Goal: Information Seeking & Learning: Learn about a topic

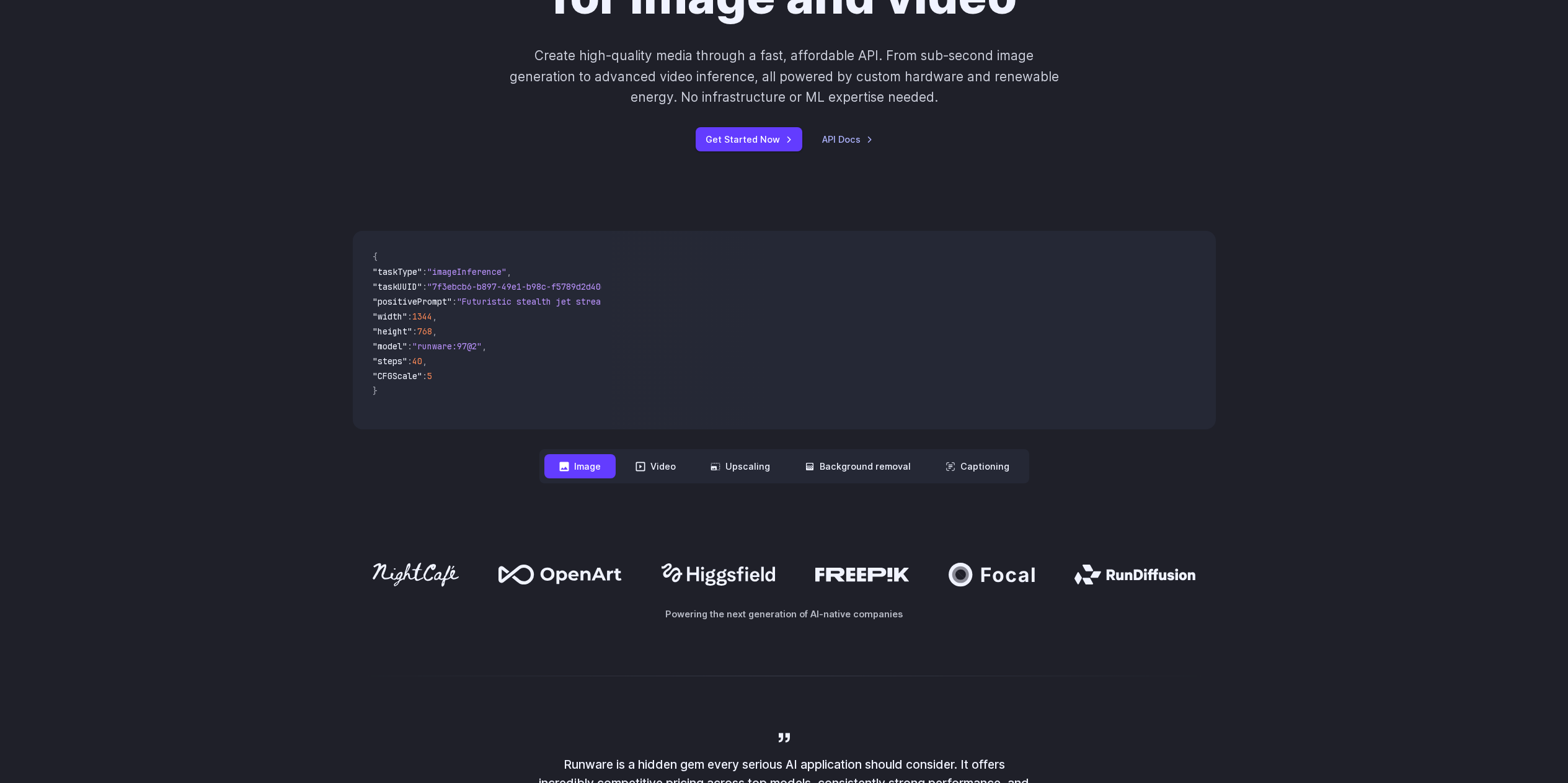
scroll to position [223, 0]
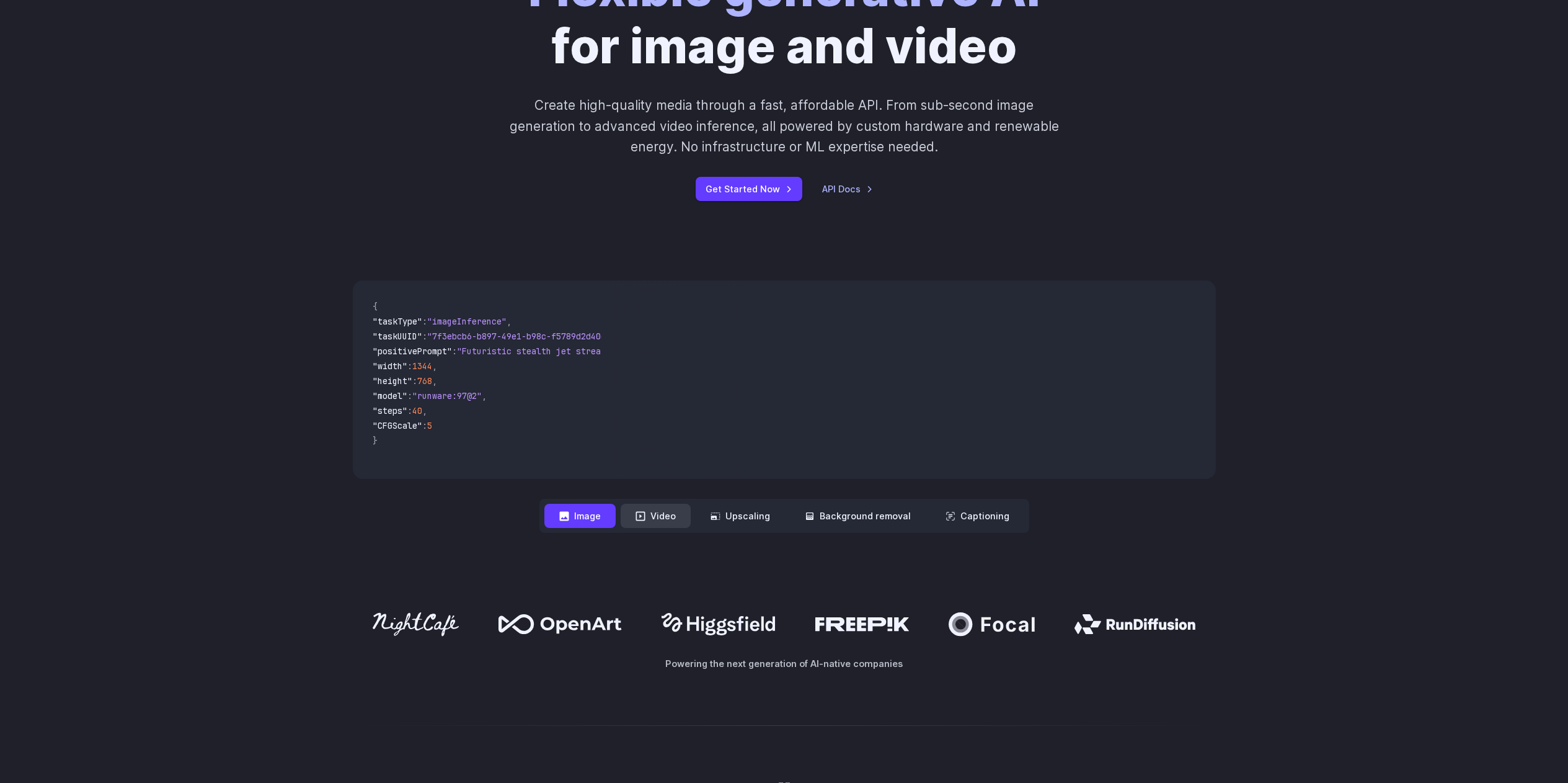
click at [680, 519] on button "Video" at bounding box center [655, 515] width 70 height 24
click at [747, 518] on button "Upscaling" at bounding box center [741, 515] width 90 height 24
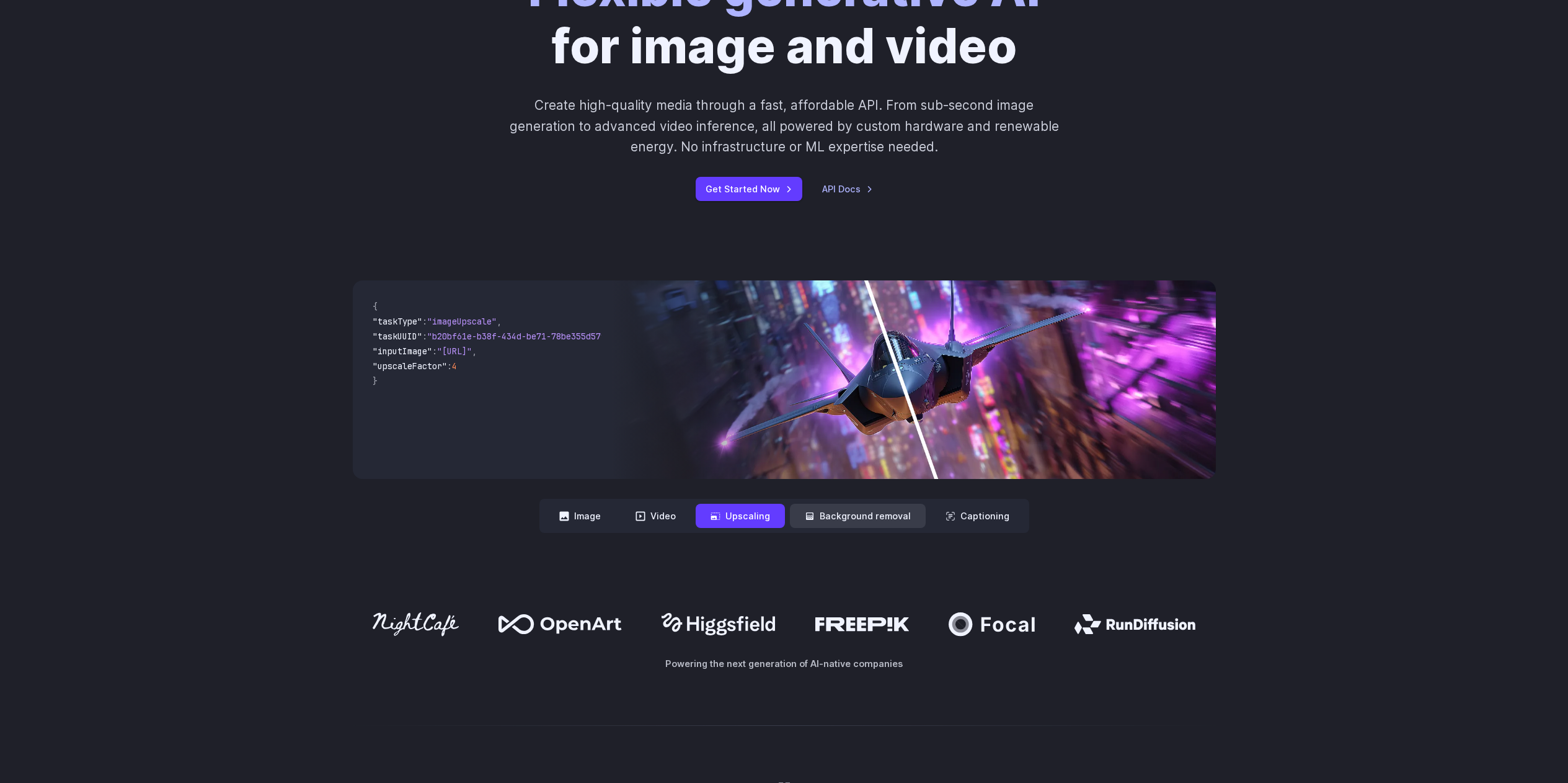
click at [837, 509] on button "Background removal" at bounding box center [857, 515] width 135 height 24
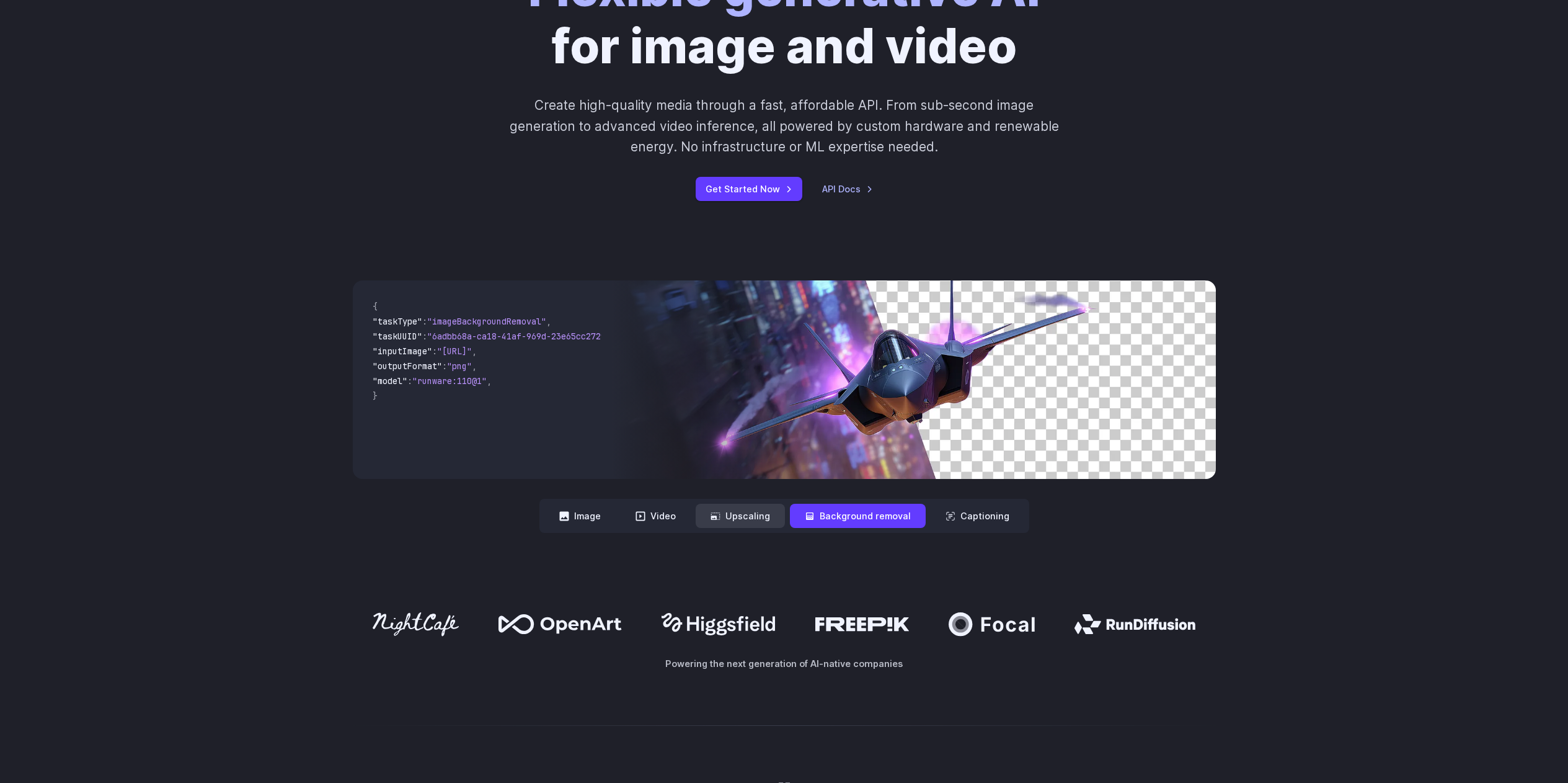
click at [767, 515] on button "Upscaling" at bounding box center [741, 515] width 90 height 24
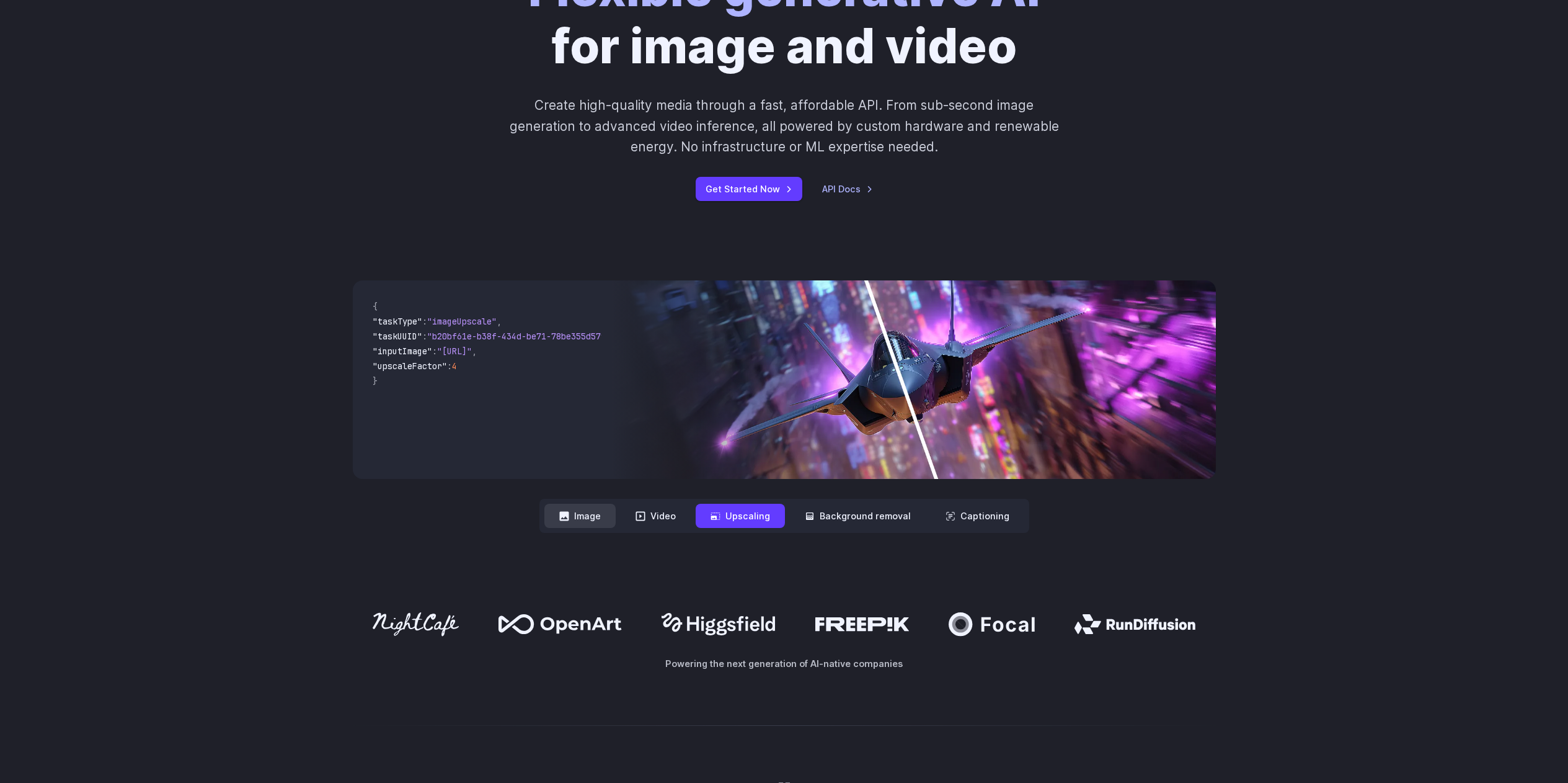
click at [598, 522] on button "Image" at bounding box center [580, 515] width 72 height 24
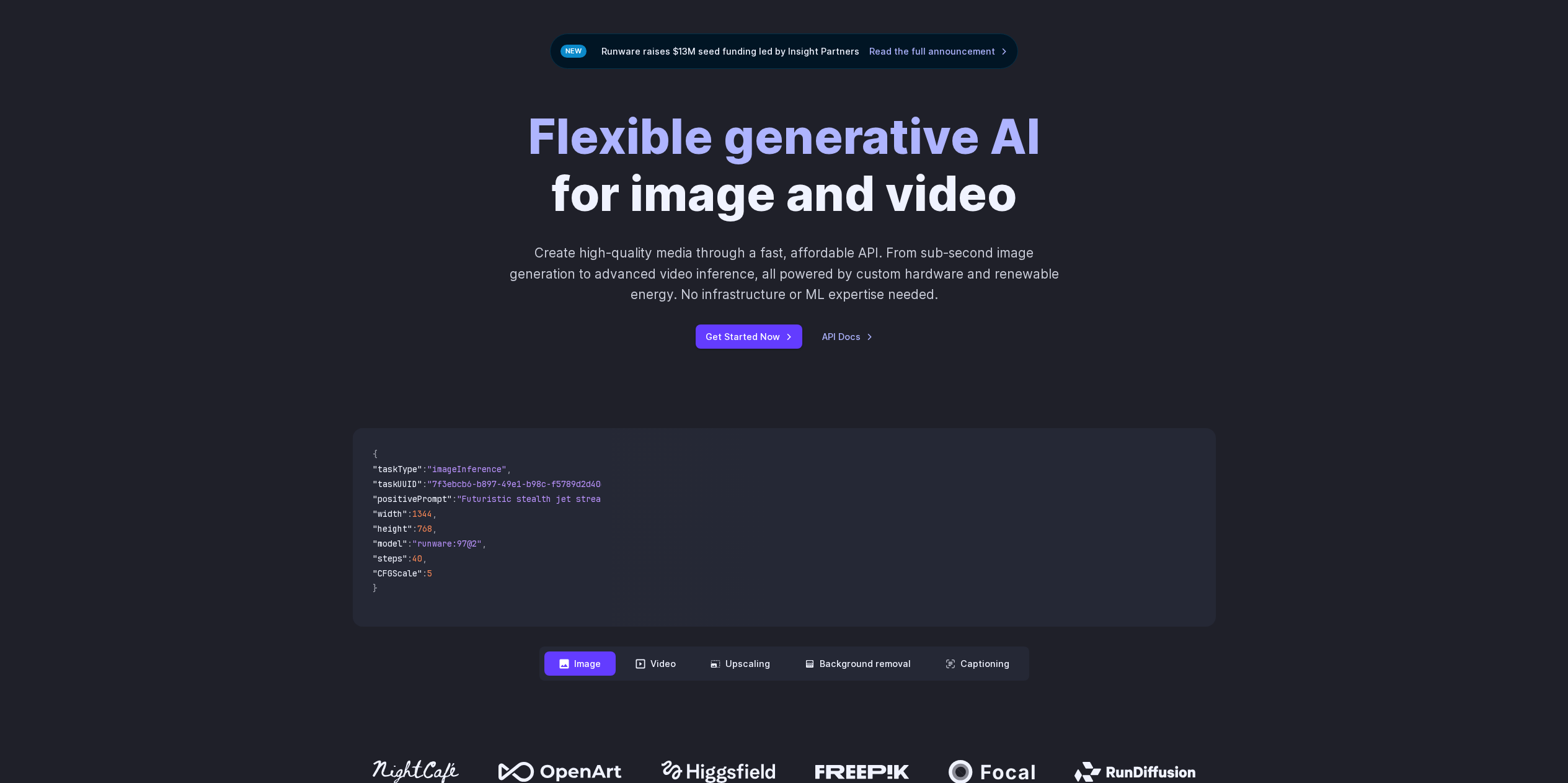
scroll to position [83, 0]
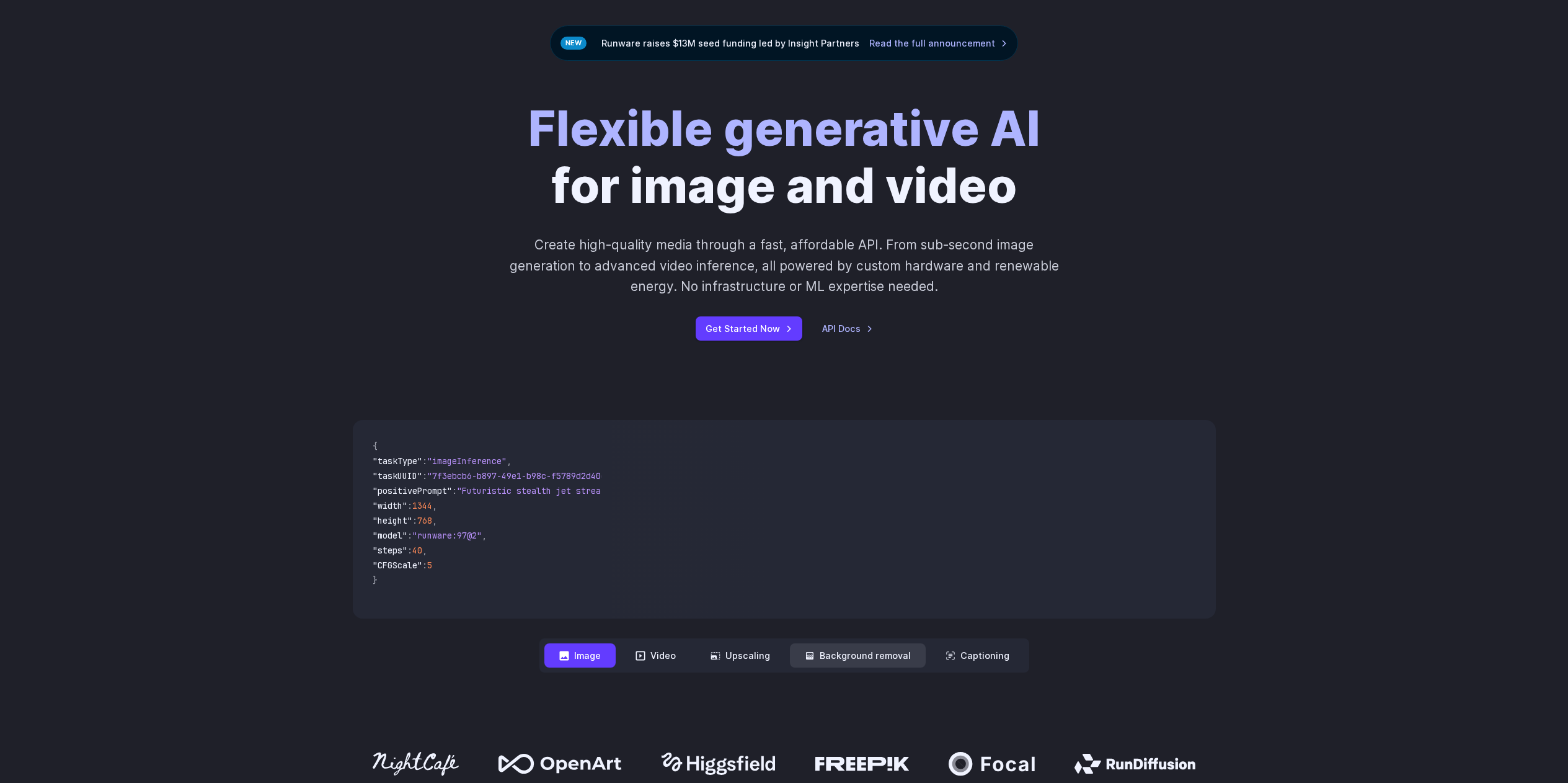
click at [885, 662] on button "Background removal" at bounding box center [857, 655] width 135 height 24
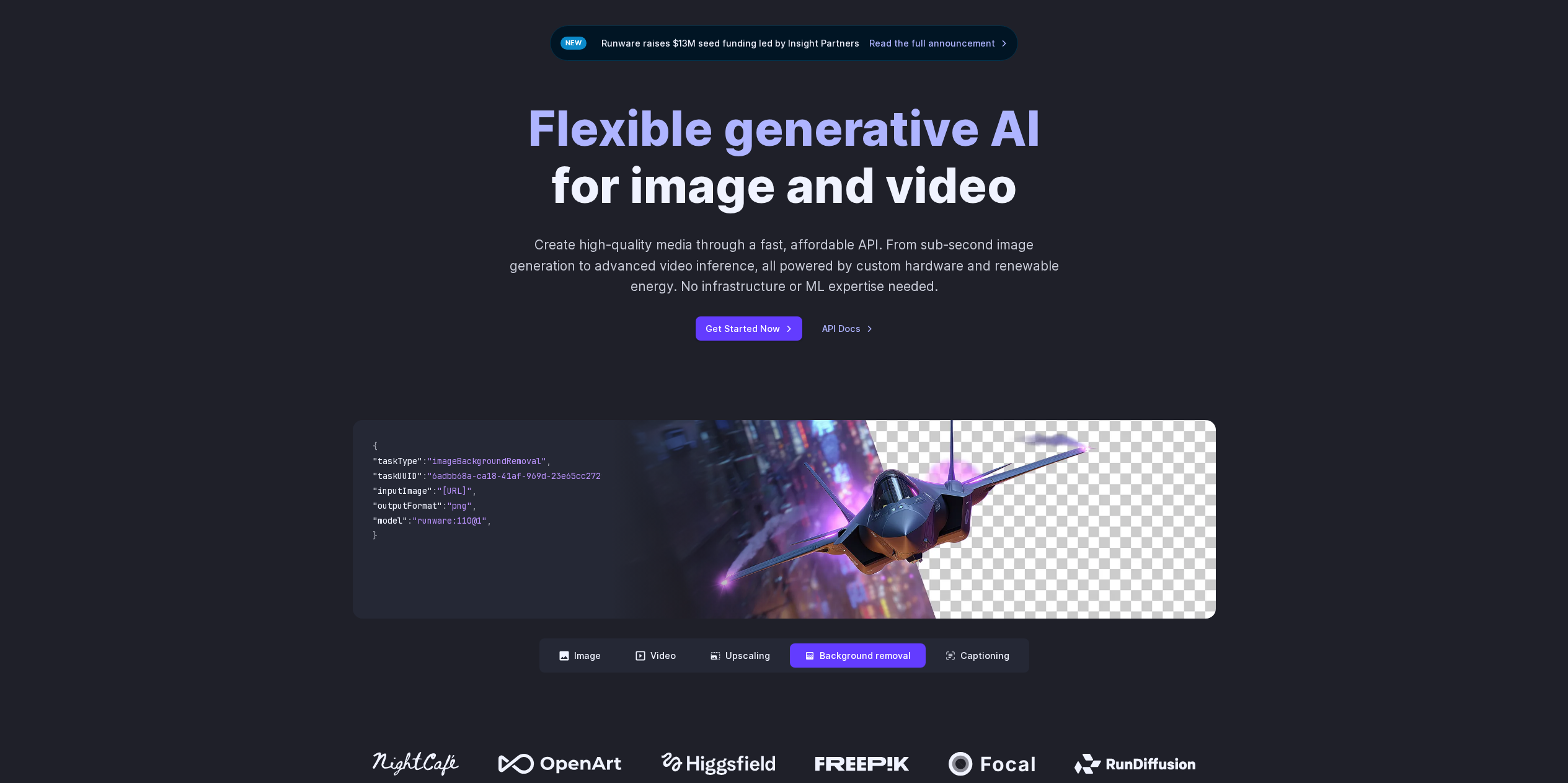
click at [304, 111] on div "Flexible generative AI for image and video Create high-quality media through a …" at bounding box center [784, 221] width 1568 height 319
click at [738, 656] on button "Upscaling" at bounding box center [741, 655] width 90 height 24
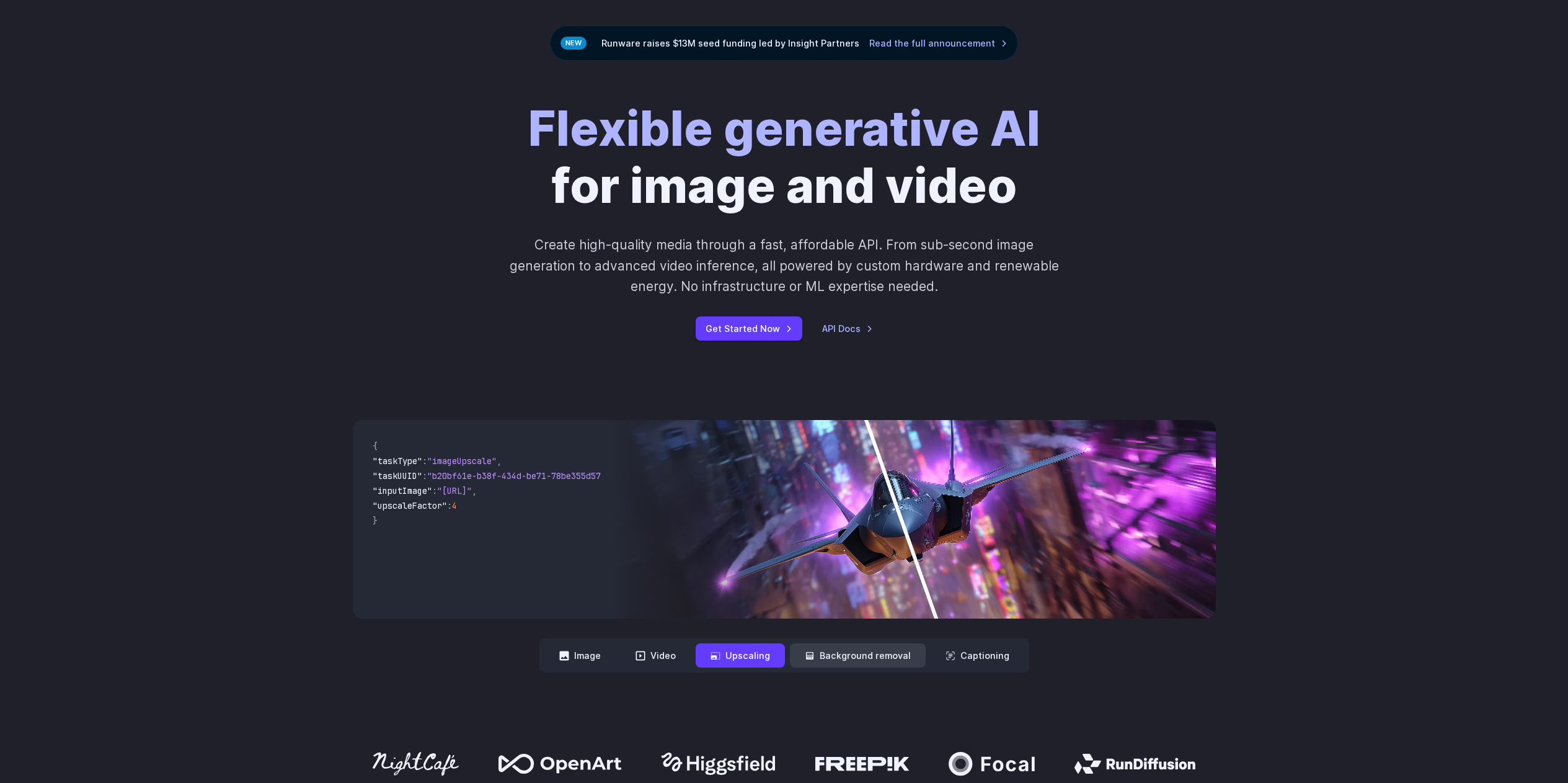
click at [863, 665] on button "Background removal" at bounding box center [857, 655] width 135 height 24
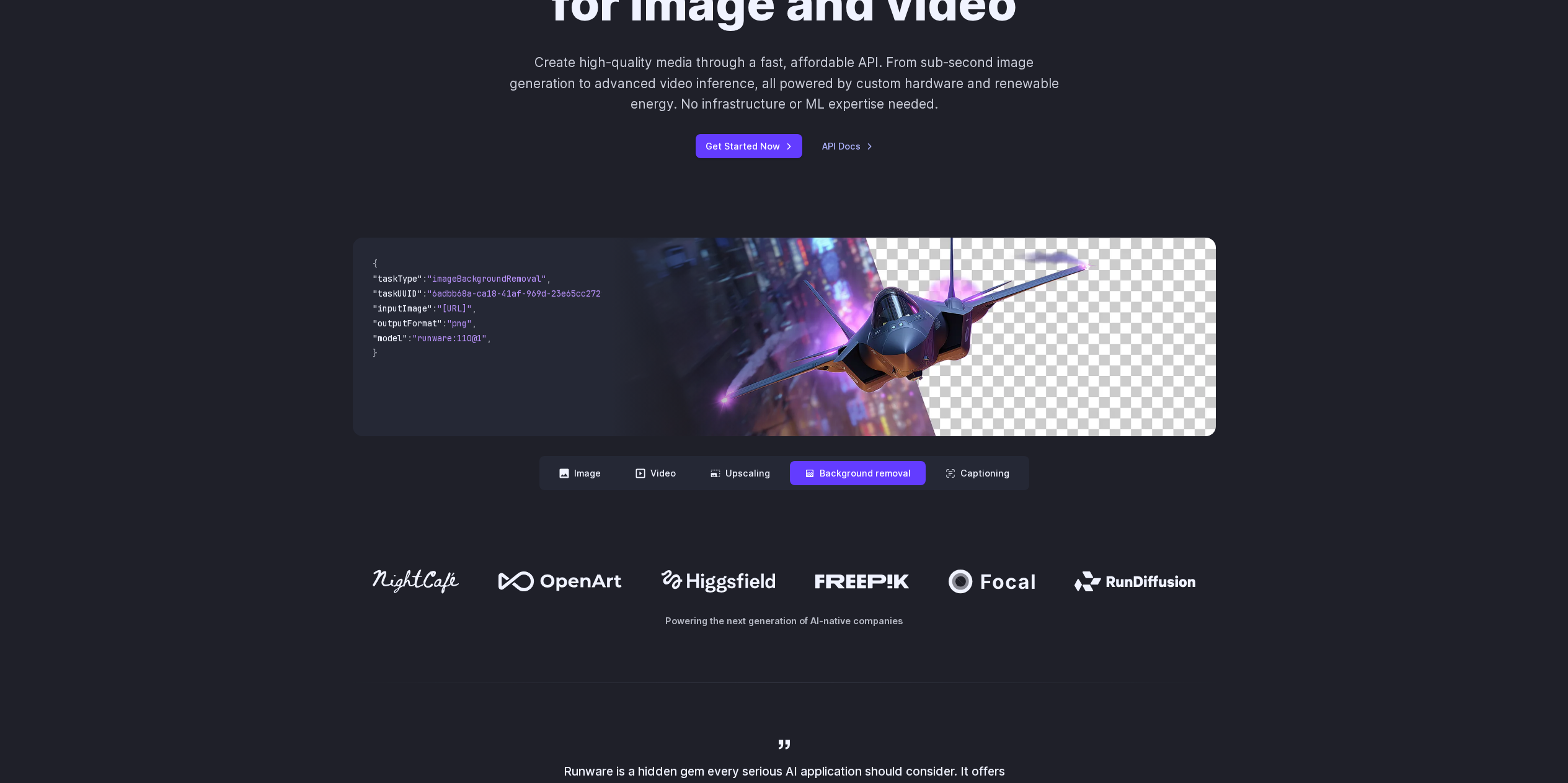
scroll to position [0, 0]
